Goal: Transaction & Acquisition: Download file/media

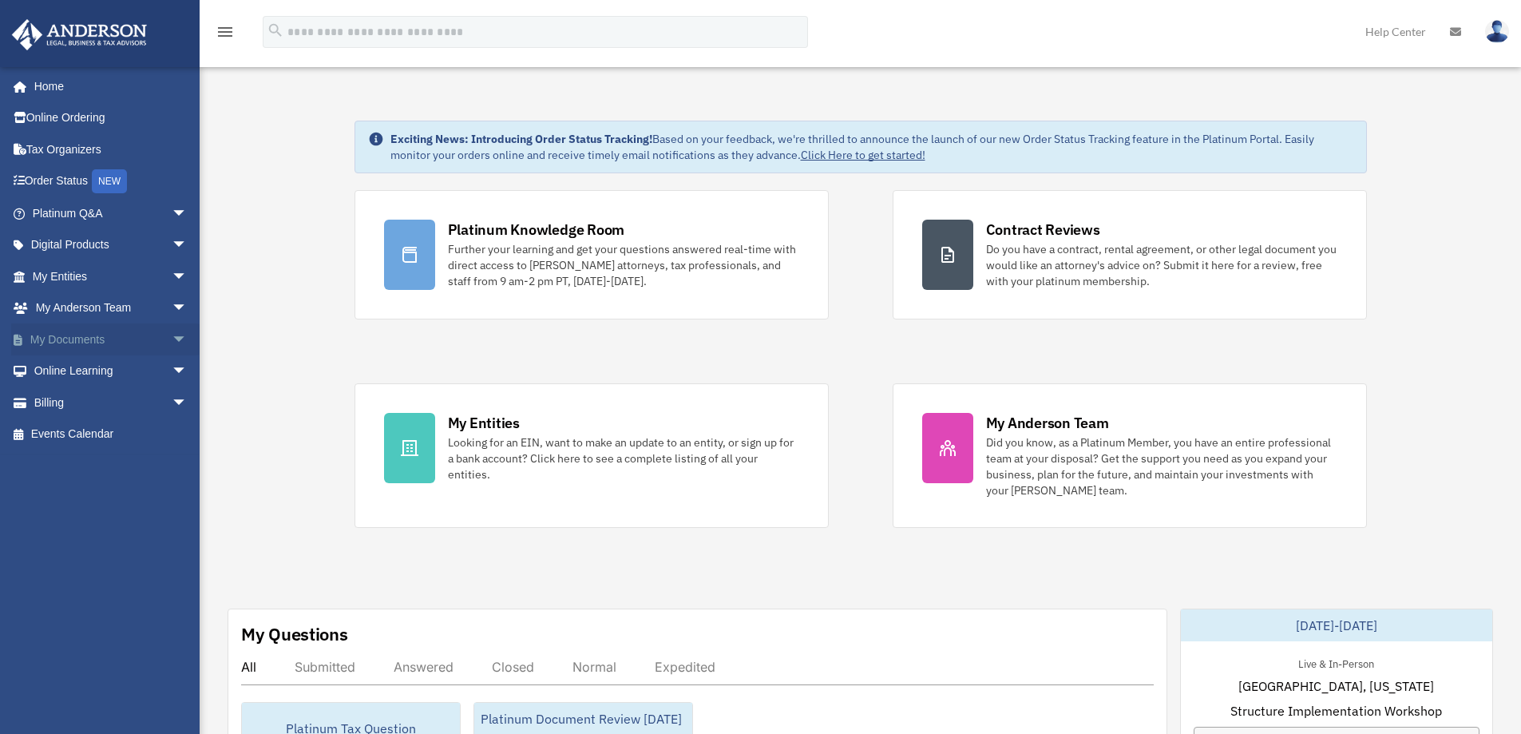
click at [172, 339] on span "arrow_drop_down" at bounding box center [188, 339] width 32 height 33
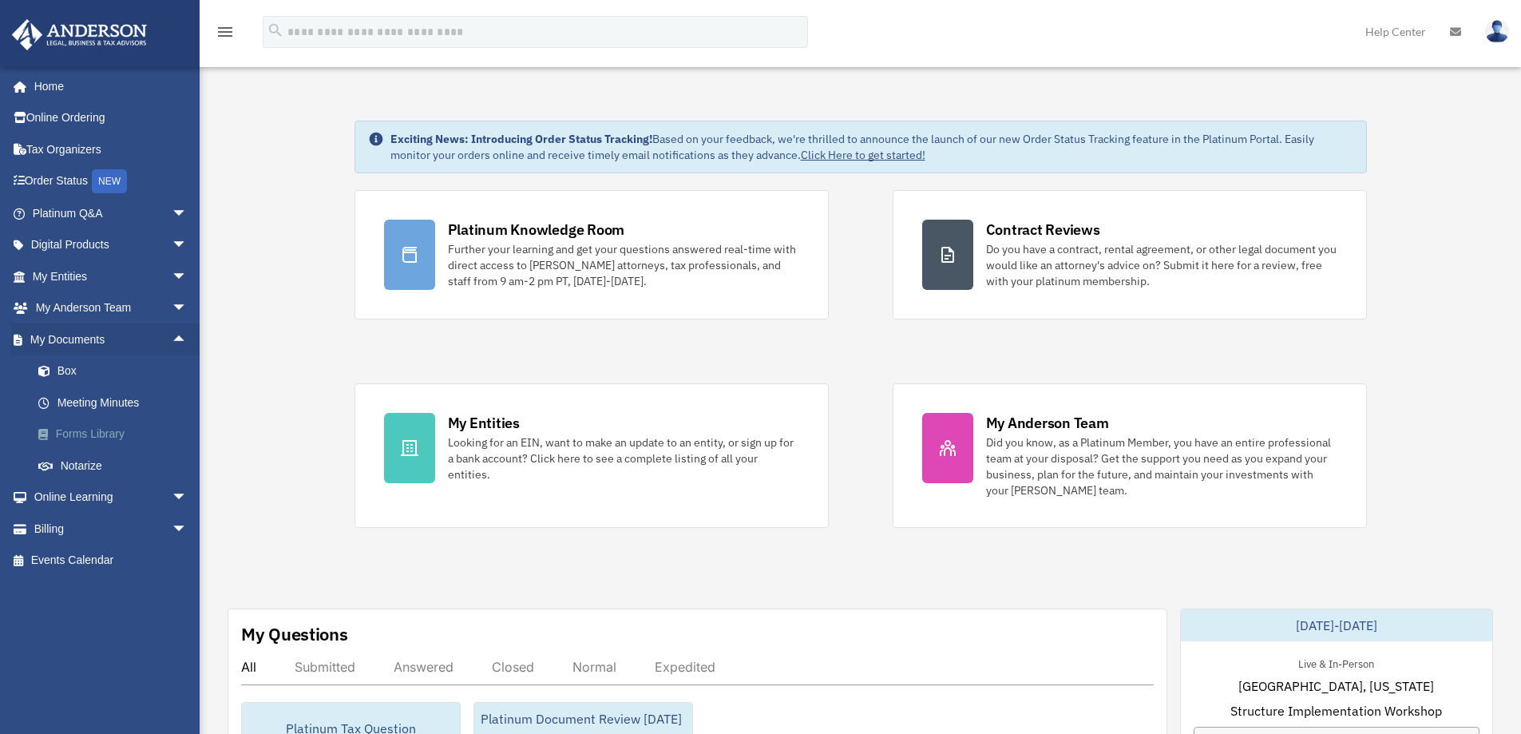
click at [107, 432] on link "Forms Library" at bounding box center [116, 434] width 189 height 32
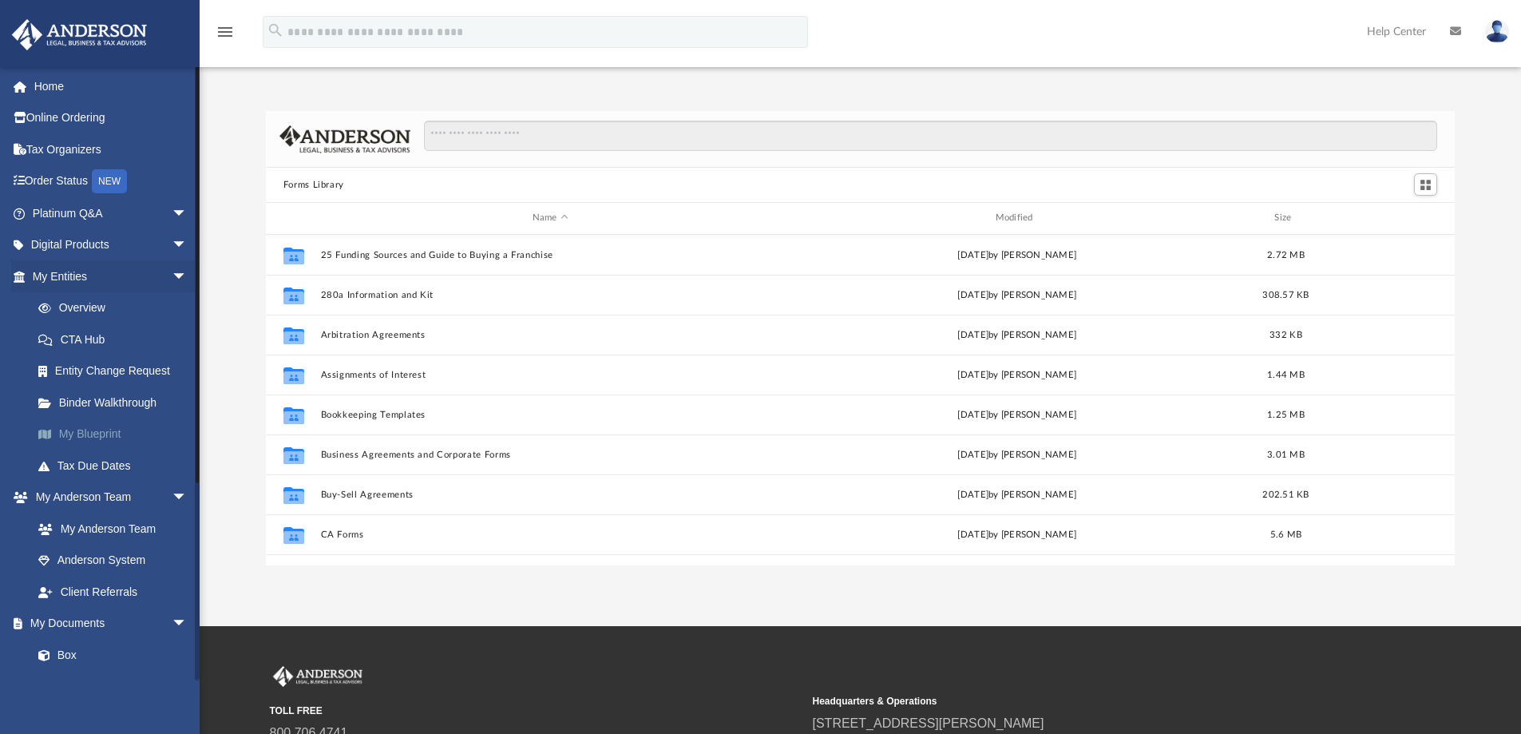
scroll to position [351, 1177]
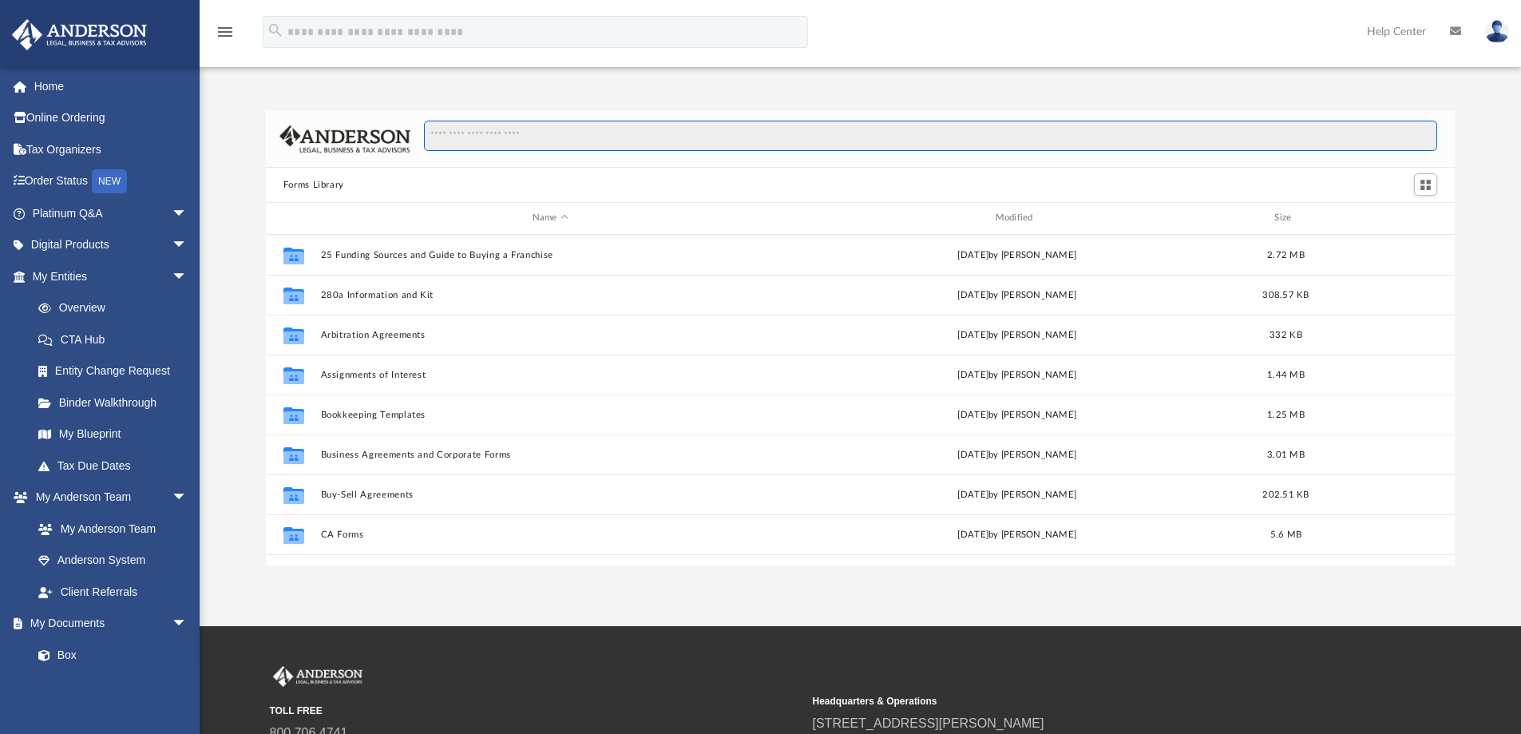
click at [535, 137] on input "Search files and folders" at bounding box center [930, 136] width 1013 height 30
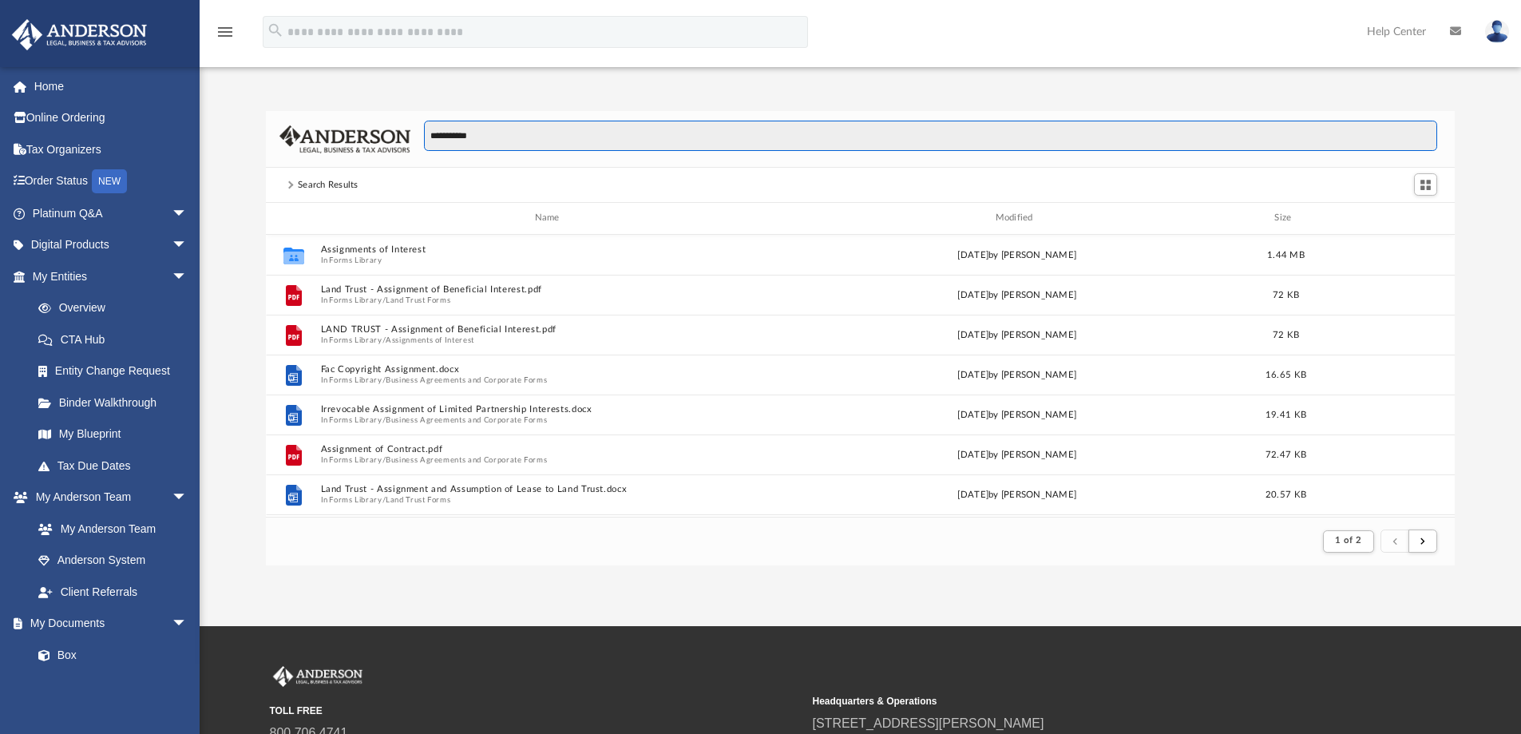
scroll to position [302, 1177]
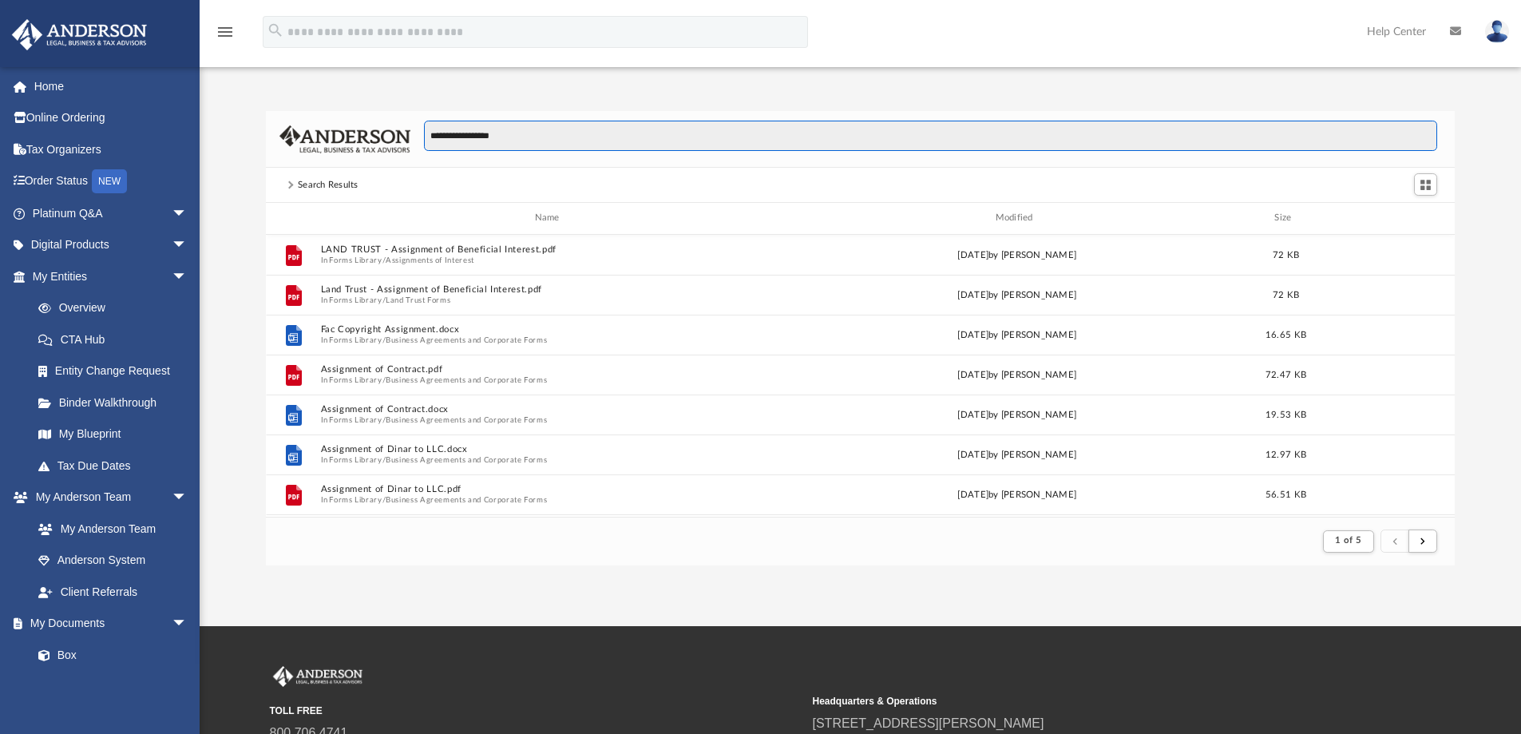
type input "**********"
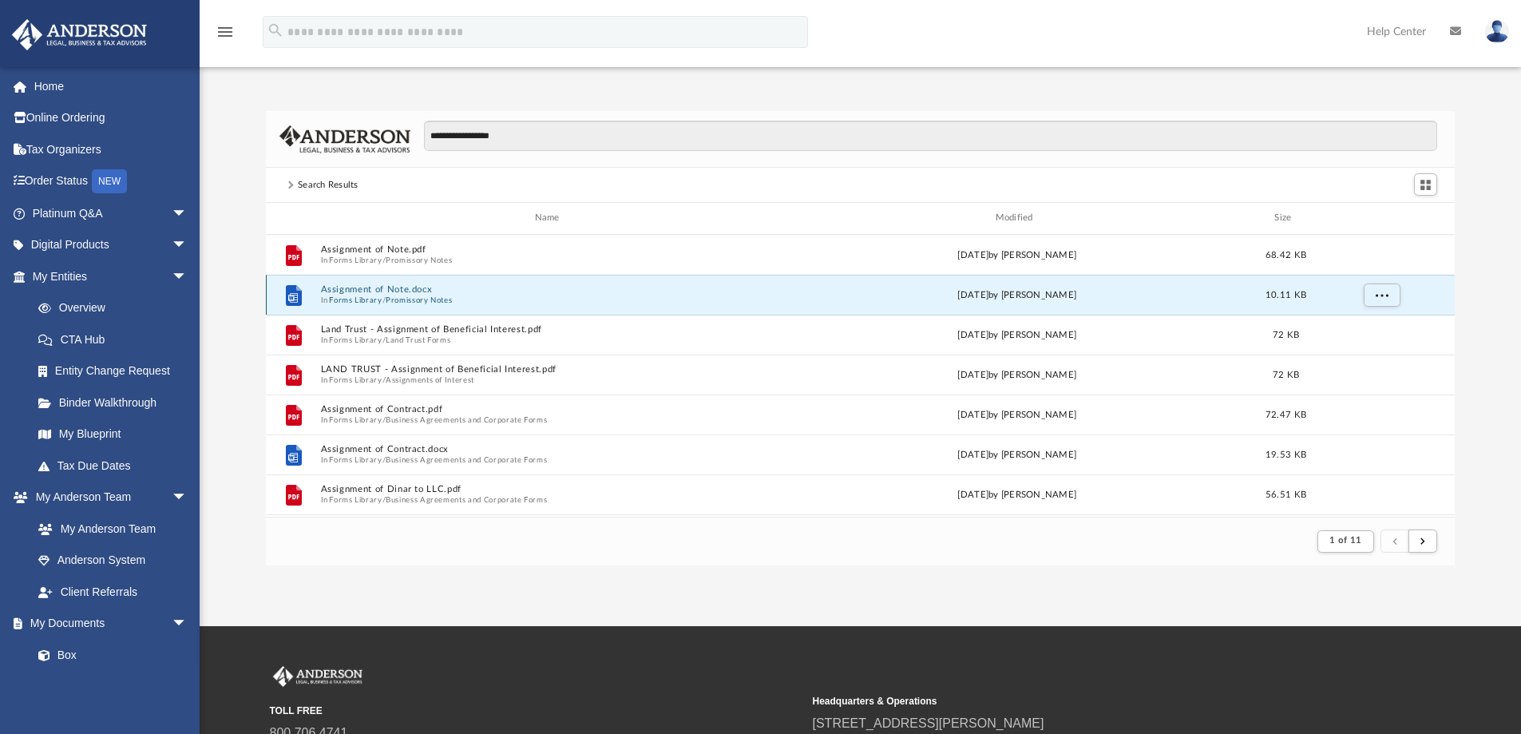
click at [374, 287] on button "Assignment of Note.docx" at bounding box center [550, 289] width 460 height 10
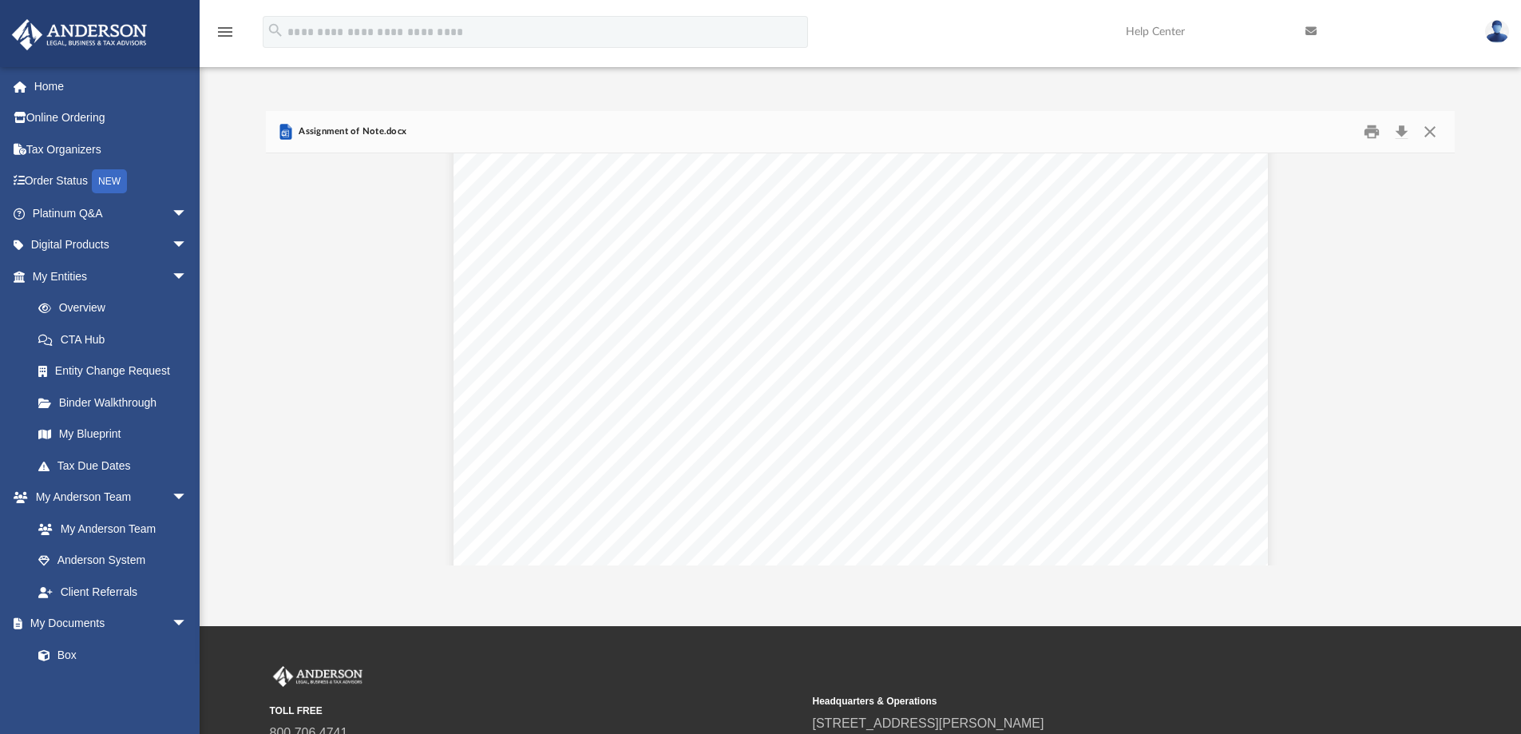
scroll to position [0, 0]
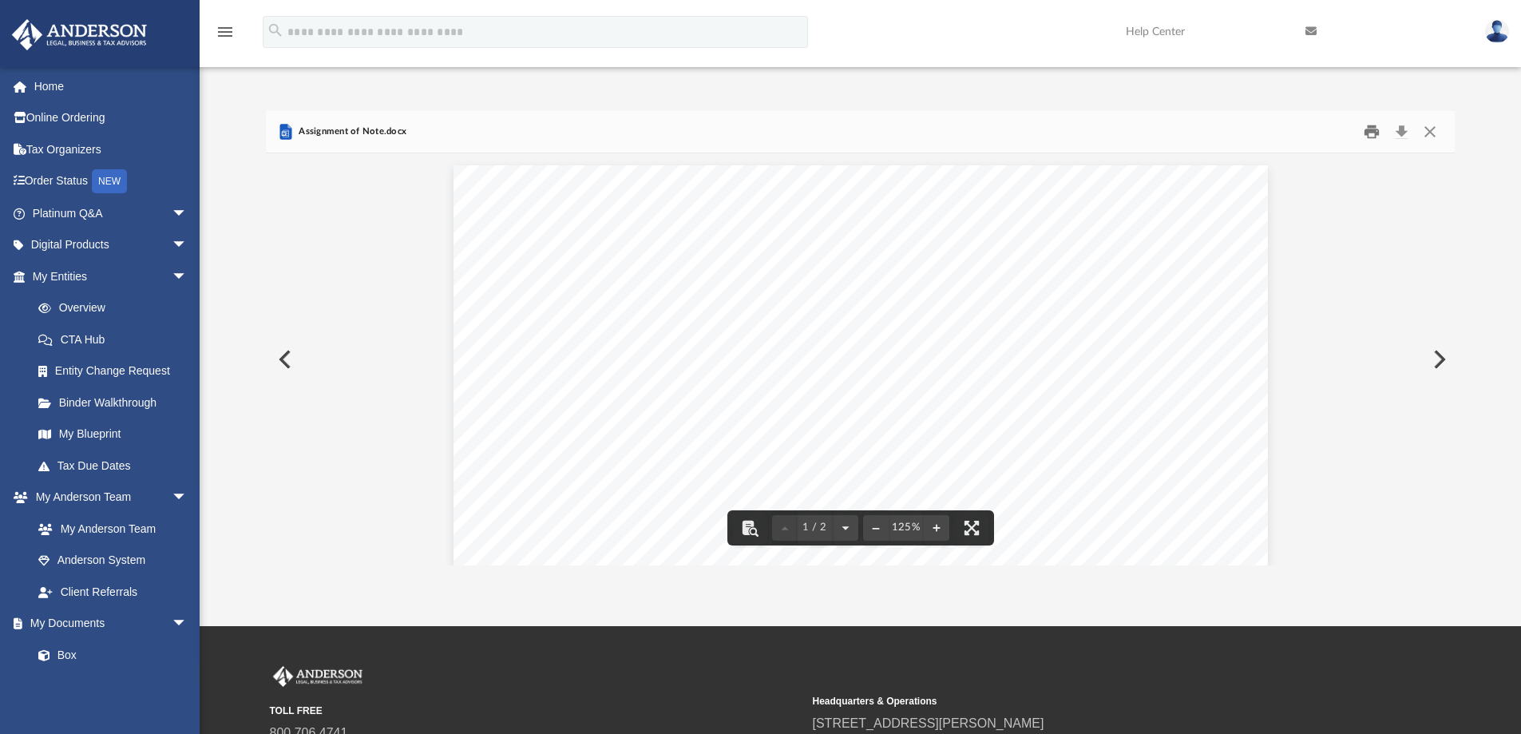
click at [1370, 133] on button "Print" at bounding box center [1372, 132] width 32 height 25
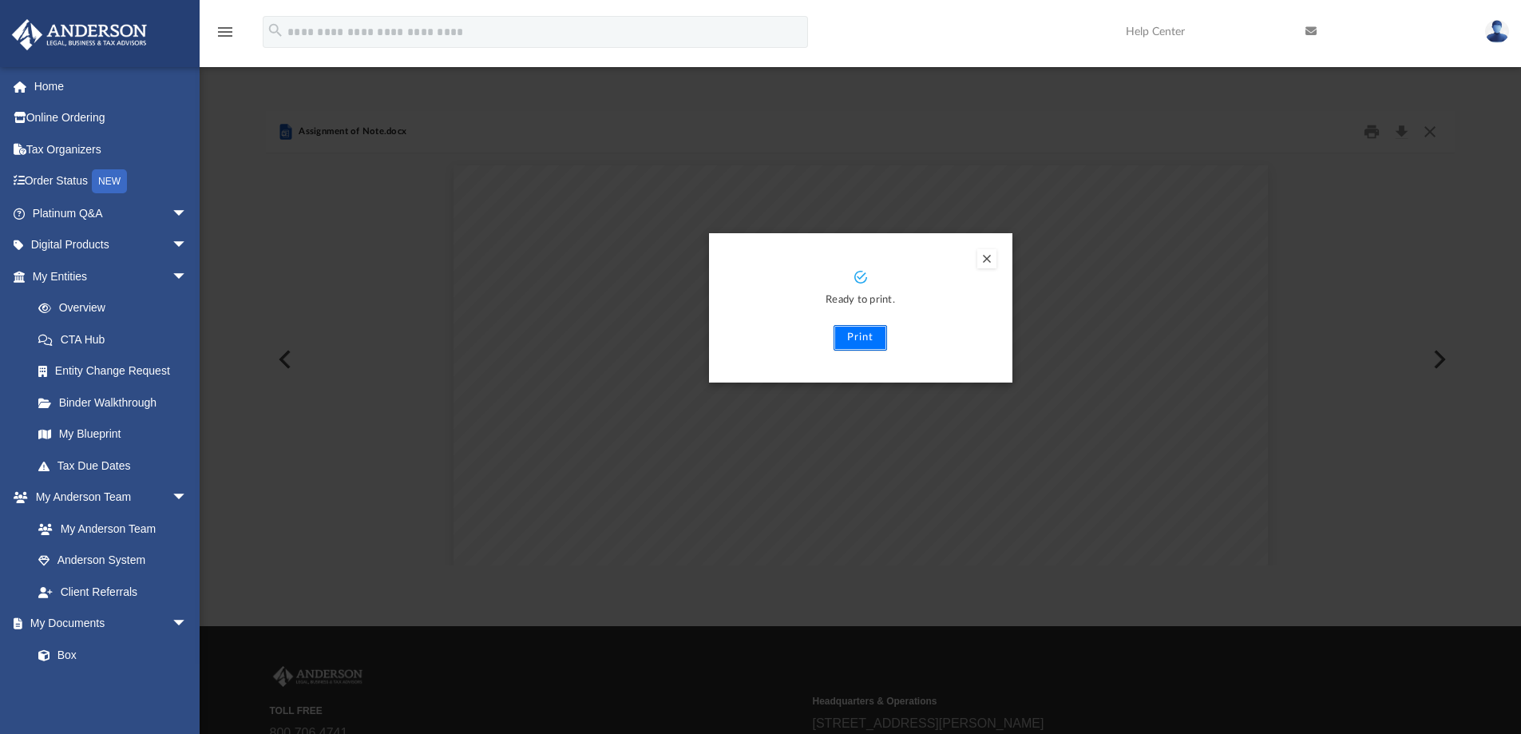
click at [860, 337] on button "Print" at bounding box center [861, 338] width 54 height 26
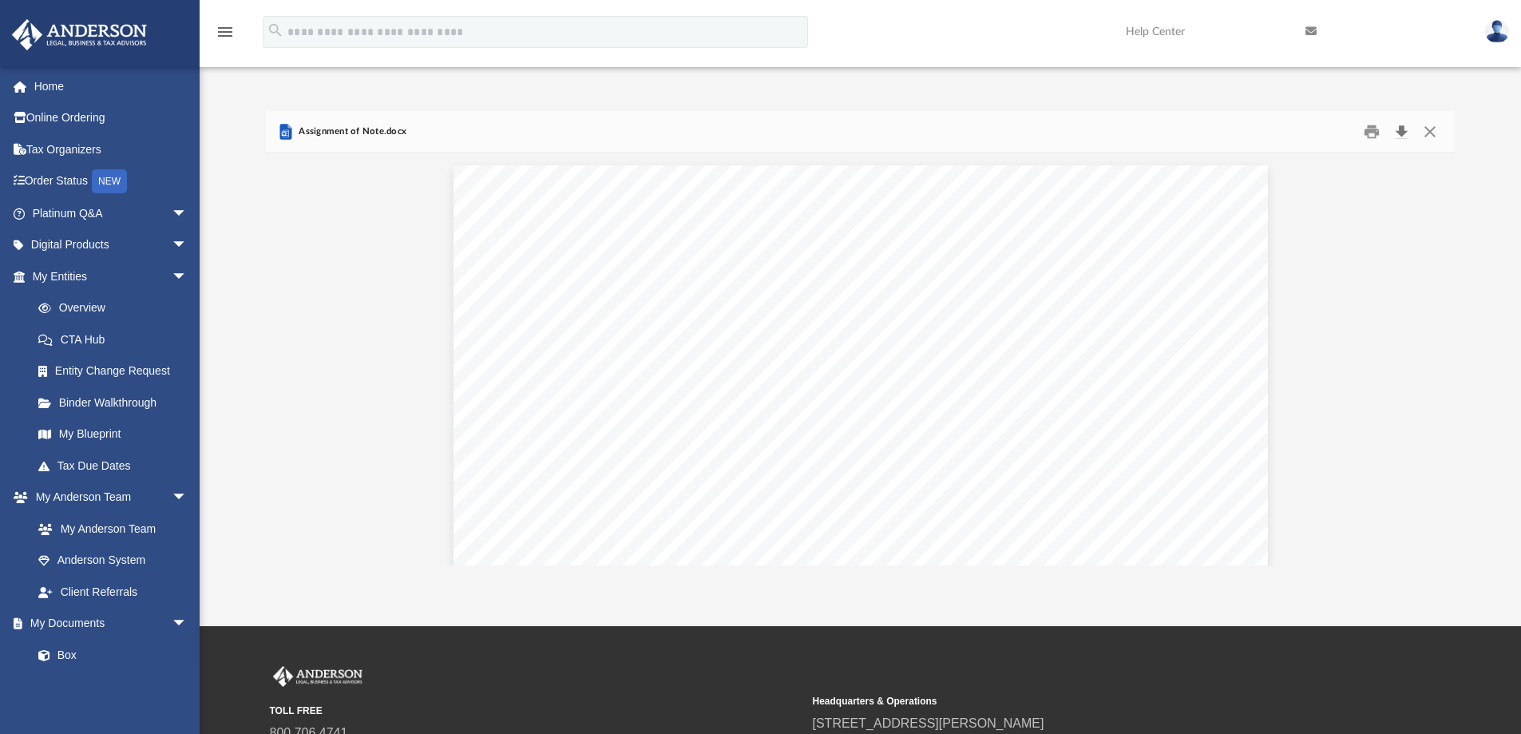
click at [1404, 134] on button "Download" at bounding box center [1401, 132] width 29 height 25
